Goal: Register for event/course

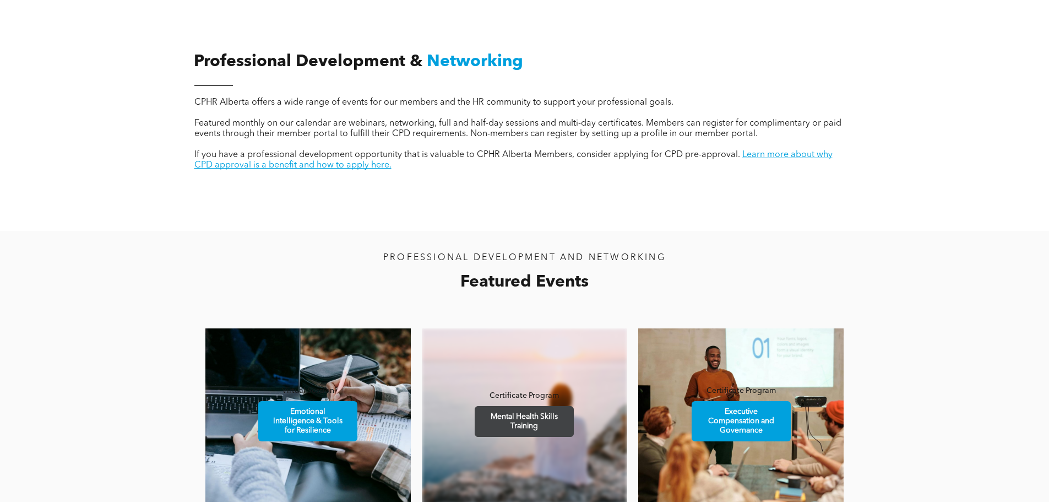
scroll to position [661, 0]
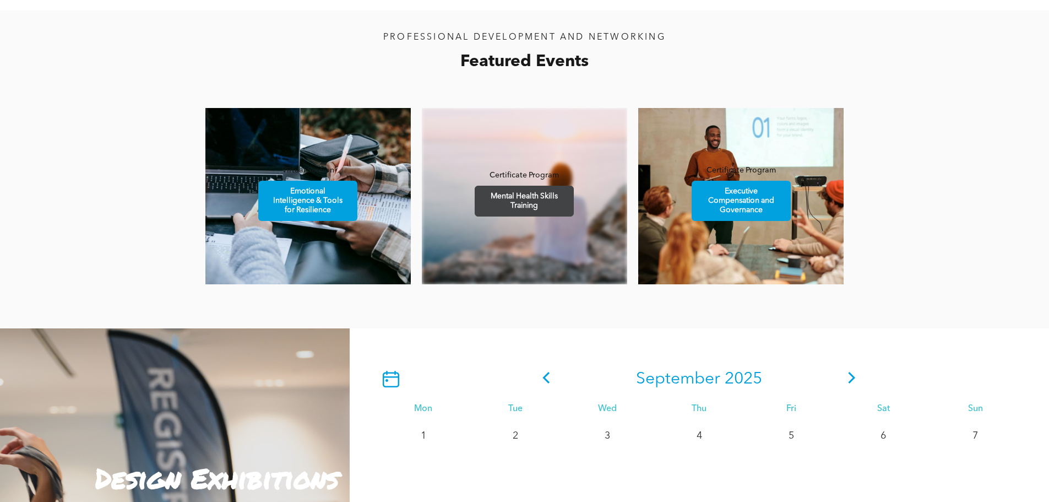
click at [542, 203] on span "Mental Health Skills Training" at bounding box center [524, 201] width 96 height 30
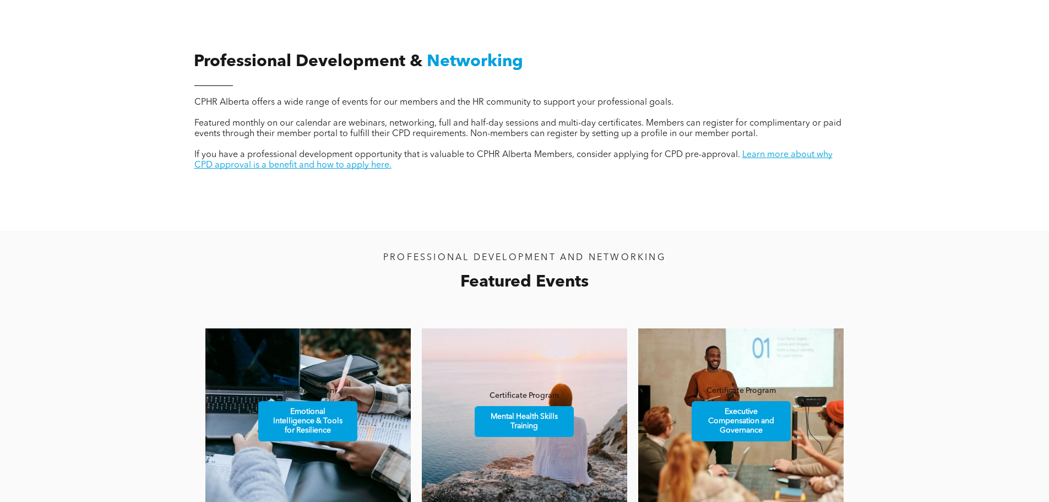
scroll to position [716, 0]
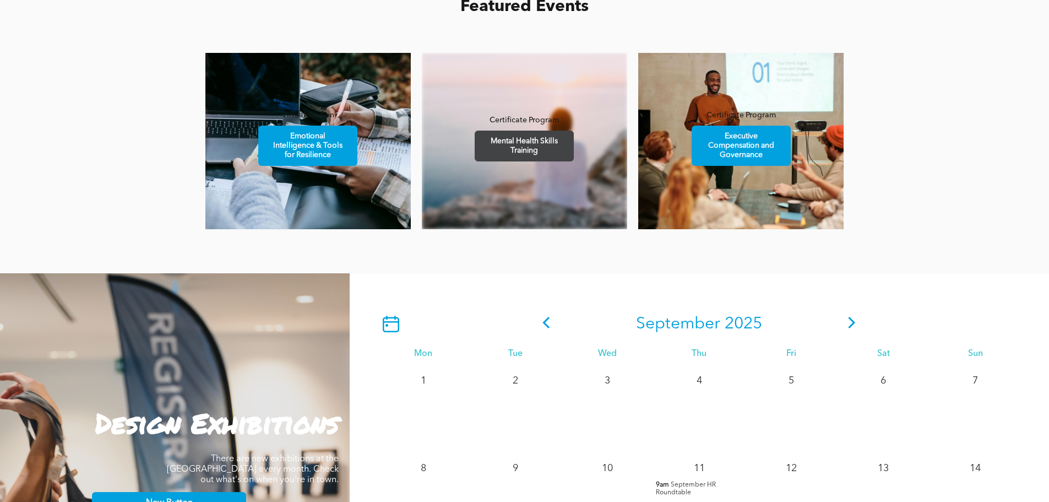
click at [520, 148] on span "Mental Health Skills Training" at bounding box center [524, 146] width 96 height 30
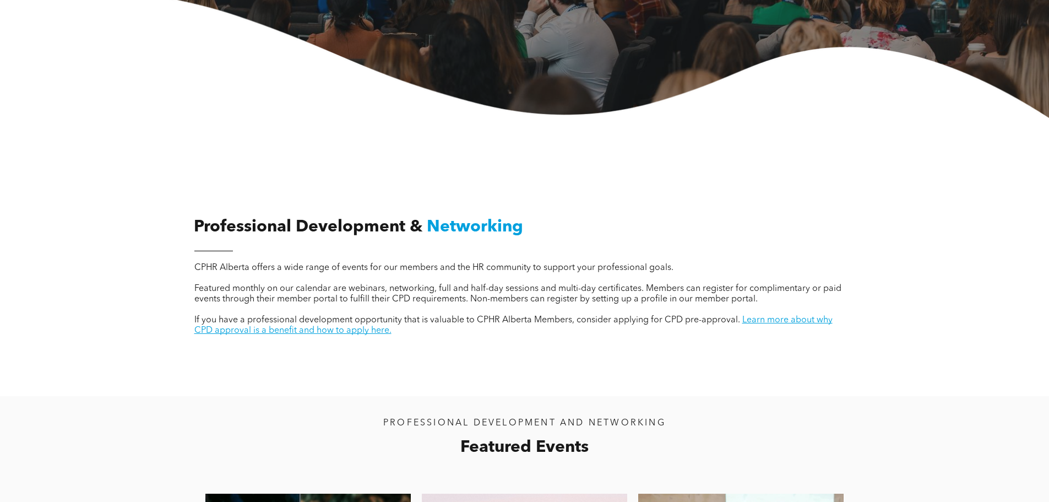
scroll to position [0, 0]
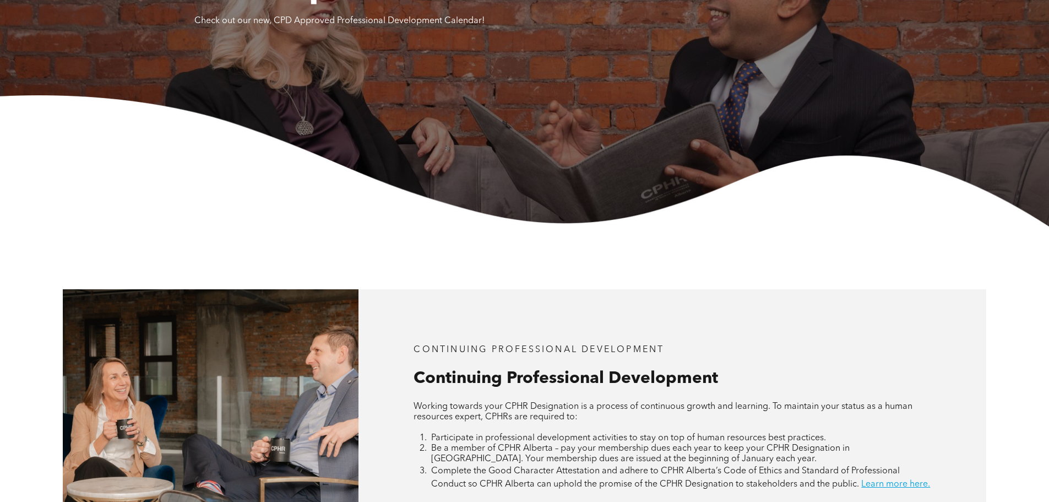
scroll to position [496, 0]
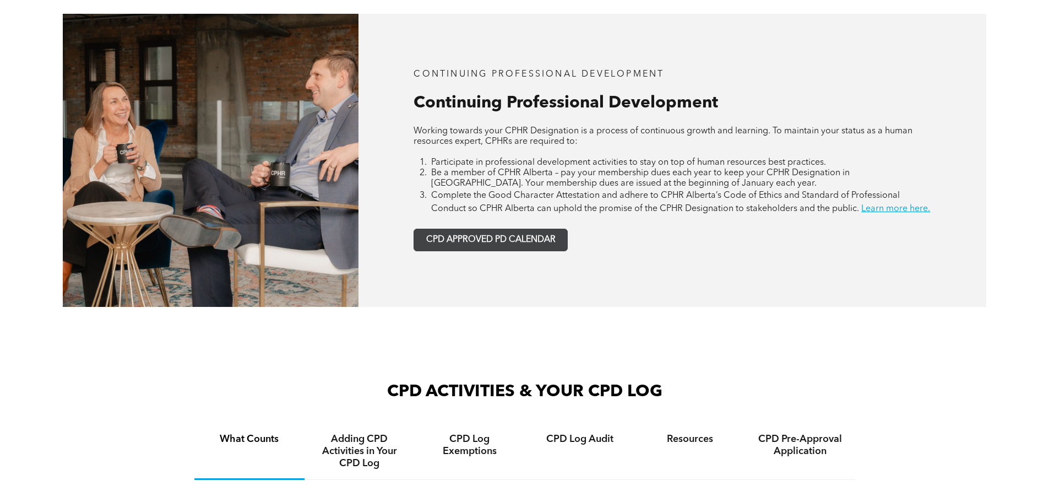
click at [468, 245] on span "CPD APPROVED PD CALENDAR" at bounding box center [490, 240] width 129 height 10
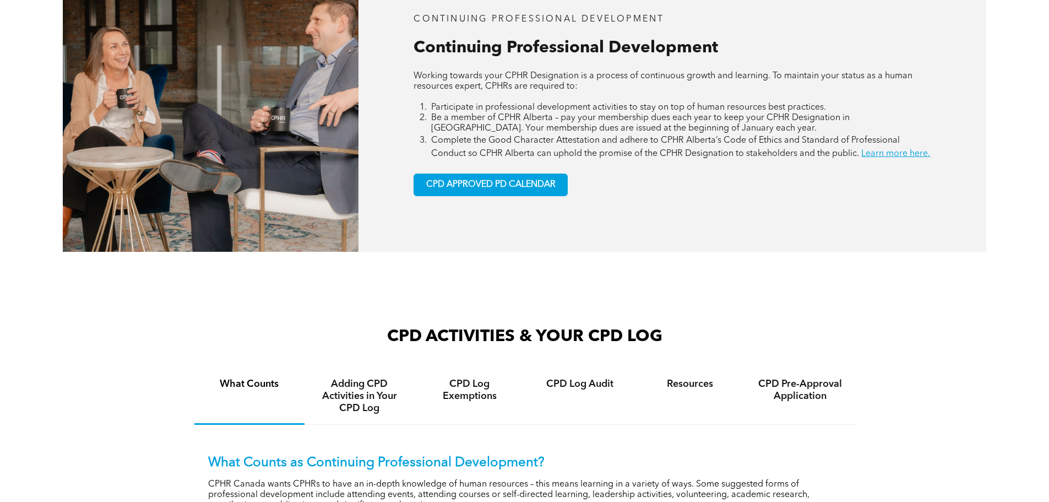
scroll to position [716, 0]
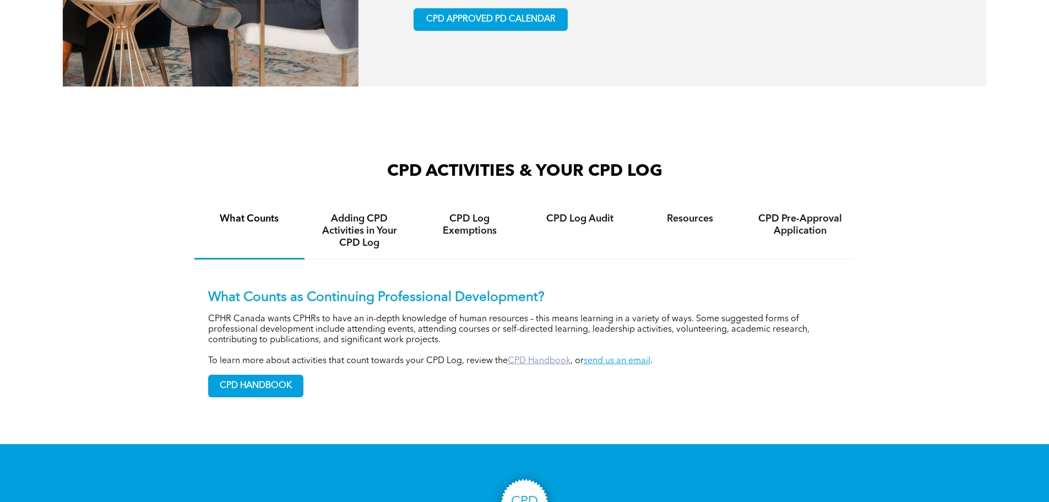
click at [535, 365] on link "CPD Handbook" at bounding box center [539, 360] width 63 height 9
